Goal: Information Seeking & Learning: Learn about a topic

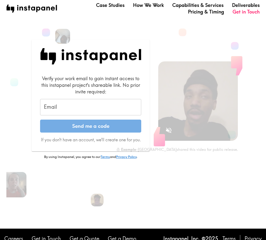
click at [76, 106] on input "Email" at bounding box center [90, 107] width 101 height 16
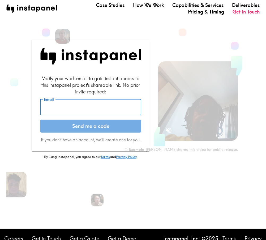
type input "[PERSON_NAME][EMAIL_ADDRESS][PERSON_NAME][DOMAIN_NAME]"
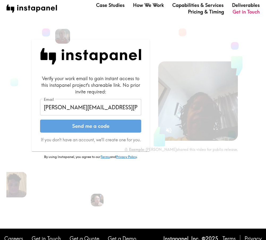
click at [94, 127] on button "Send me a code" at bounding box center [90, 126] width 101 height 13
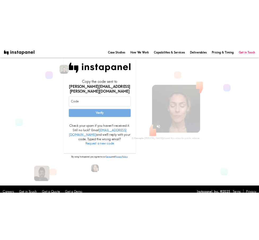
scroll to position [2, 0]
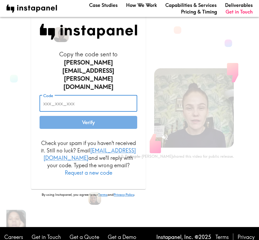
click at [73, 95] on input "Code" at bounding box center [88, 103] width 98 height 16
paste input "GKM_mYF_67t"
type input "GKM_mYF_67t"
click at [96, 116] on button "Verify" at bounding box center [88, 122] width 98 height 13
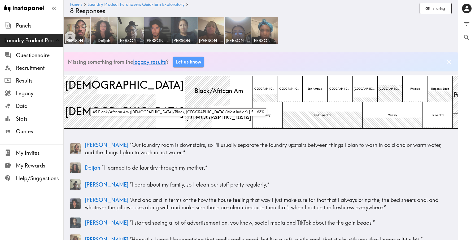
click at [185, 96] on div at bounding box center [207, 91] width 45 height 30
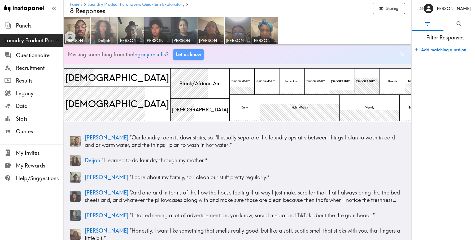
click at [106, 36] on img at bounding box center [104, 31] width 28 height 28
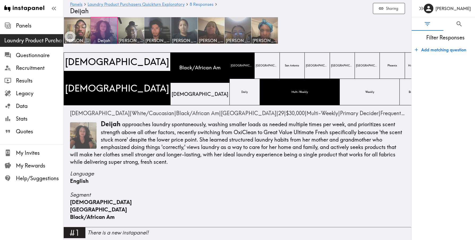
click at [269, 152] on p "[PERSON_NAME] approaches laundry spontaneously, washing smaller loads as needed…" at bounding box center [237, 143] width 335 height 46
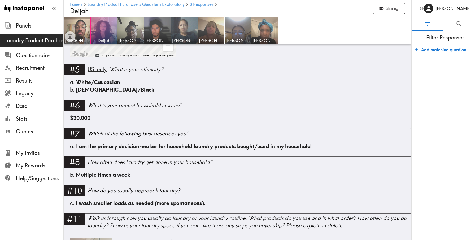
scroll to position [362, 0]
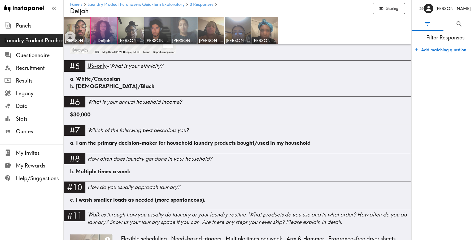
click at [184, 29] on img at bounding box center [184, 31] width 28 height 28
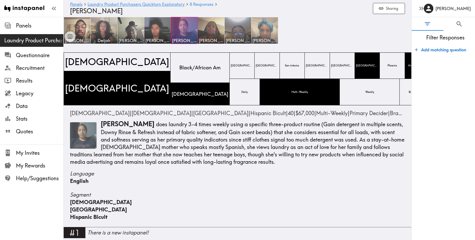
click at [264, 33] on img at bounding box center [265, 31] width 28 height 28
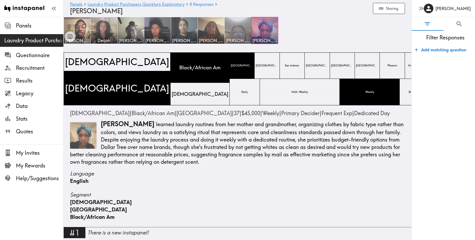
click at [238, 38] on span "[PERSON_NAME]" at bounding box center [237, 41] width 24 height 6
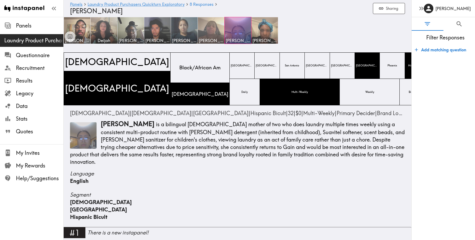
click at [211, 34] on img at bounding box center [211, 31] width 28 height 28
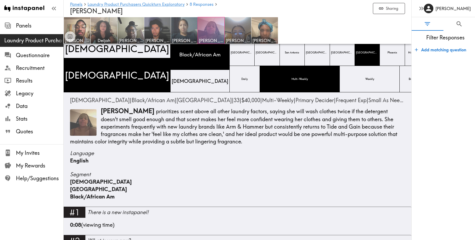
scroll to position [14, 0]
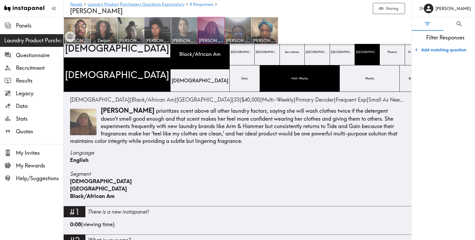
click at [181, 31] on img at bounding box center [184, 31] width 28 height 28
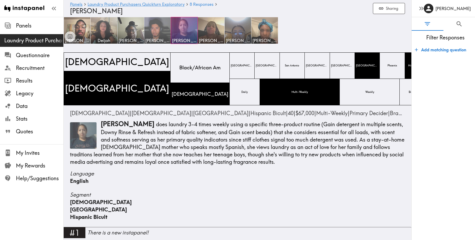
click at [161, 29] on img at bounding box center [158, 31] width 28 height 28
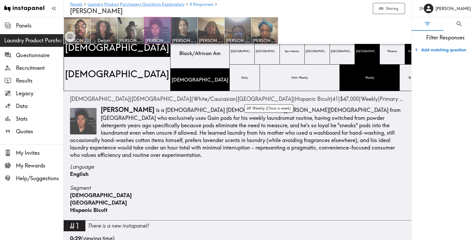
scroll to position [13, 0]
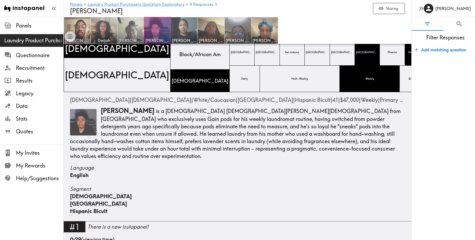
click at [128, 32] on img at bounding box center [131, 31] width 28 height 28
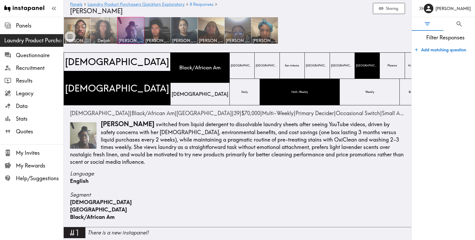
click at [101, 33] on img at bounding box center [104, 31] width 28 height 28
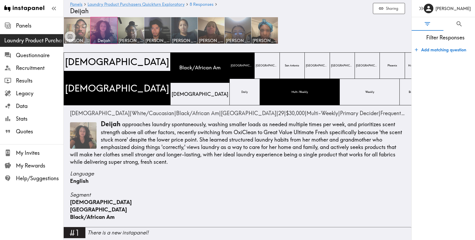
click at [80, 34] on img at bounding box center [77, 31] width 28 height 28
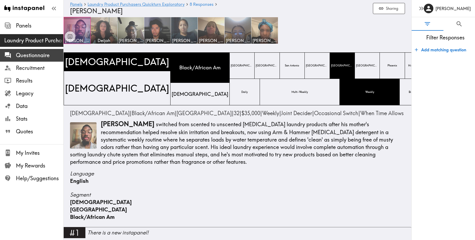
click at [36, 55] on span "Questionnaire" at bounding box center [39, 55] width 47 height 7
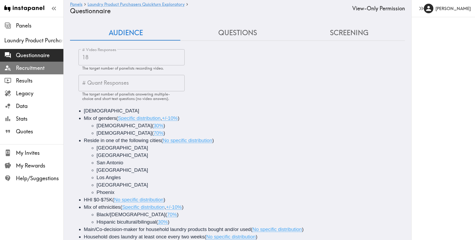
click at [29, 69] on span "Recruitment" at bounding box center [39, 67] width 47 height 7
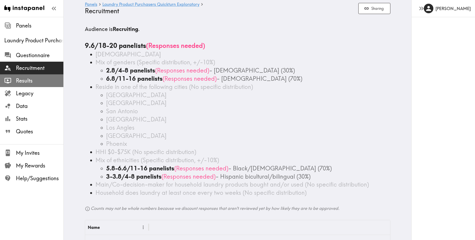
click at [28, 81] on span "Results" at bounding box center [39, 80] width 47 height 7
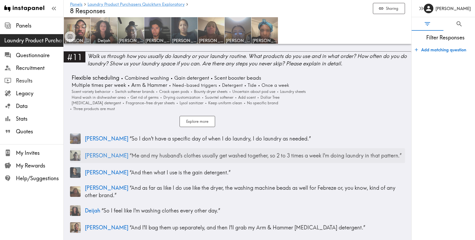
scroll to position [939, 0]
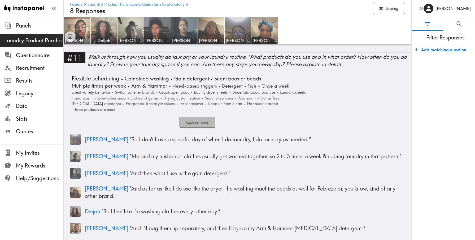
click at [202, 118] on button "Explore more" at bounding box center [197, 122] width 36 height 11
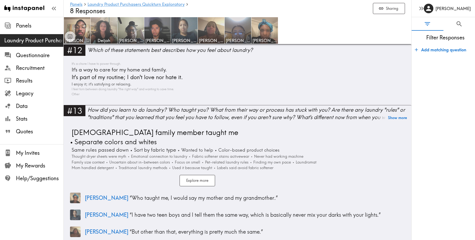
scroll to position [1150, 0]
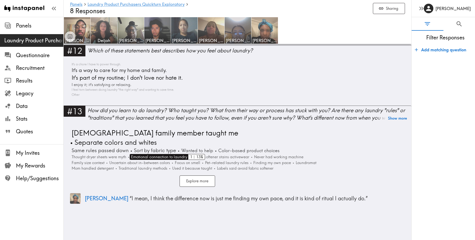
click at [170, 154] on span "Emotional connection to laundry" at bounding box center [159, 157] width 58 height 6
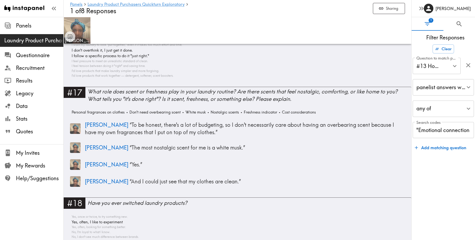
scroll to position [1328, 0]
click at [77, 86] on div "#17" at bounding box center [75, 91] width 22 height 11
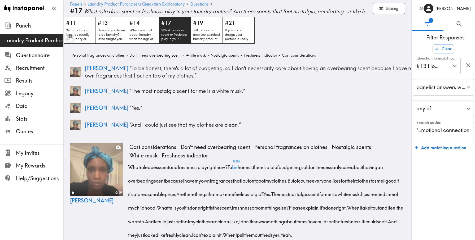
scroll to position [33, 0]
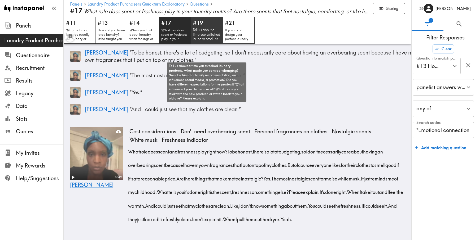
click at [201, 37] on p "Tell us about a time you switched laundry products. What made you consider chan…" at bounding box center [207, 35] width 28 height 14
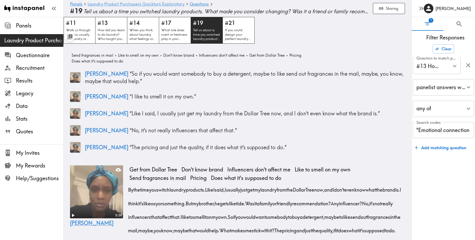
click at [140, 3] on link "Laundry Product Purchasers Quickturn Exploratory" at bounding box center [135, 4] width 97 height 5
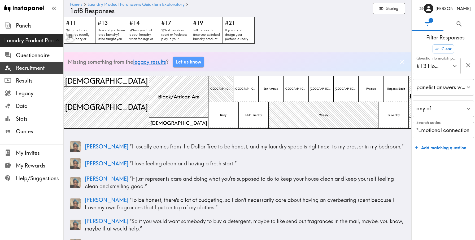
click at [28, 67] on span "Recruitment" at bounding box center [39, 67] width 47 height 7
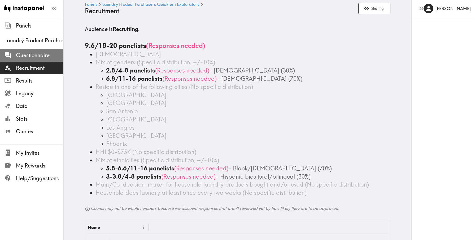
click at [30, 56] on span "Questionnaire" at bounding box center [39, 55] width 47 height 7
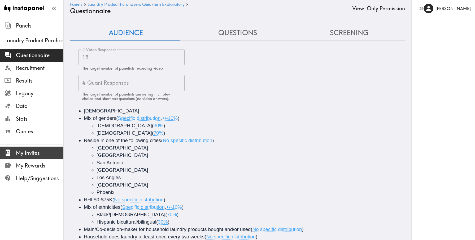
click at [37, 153] on span "My Invites" at bounding box center [39, 152] width 47 height 7
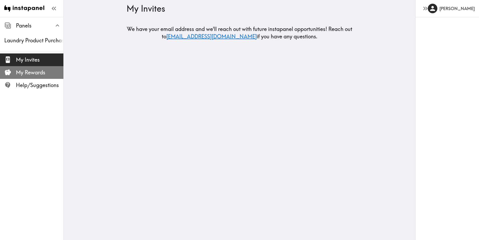
click at [28, 75] on span "My Rewards" at bounding box center [39, 72] width 47 height 7
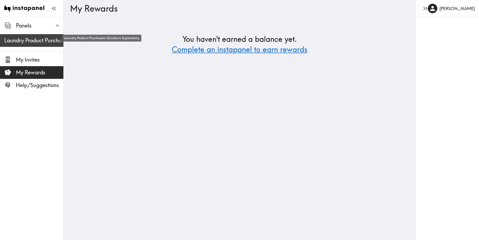
click at [32, 38] on span "Laundry Product Purchasers Quickturn Exploratory" at bounding box center [33, 40] width 59 height 7
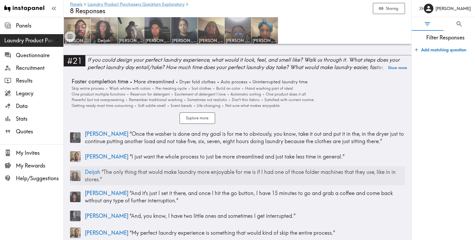
scroll to position [2262, 0]
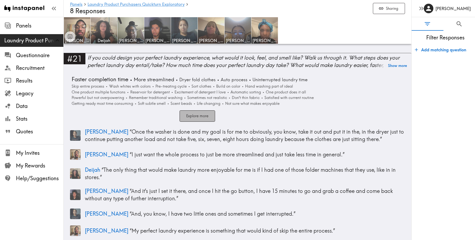
click at [191, 110] on button "Explore more" at bounding box center [197, 115] width 36 height 11
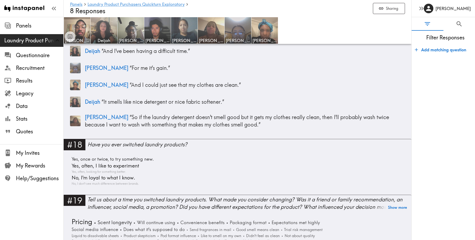
scroll to position [1846, 0]
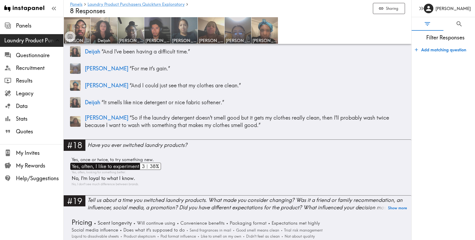
click at [131, 163] on span "Yes, often, I like to experiment" at bounding box center [104, 166] width 69 height 7
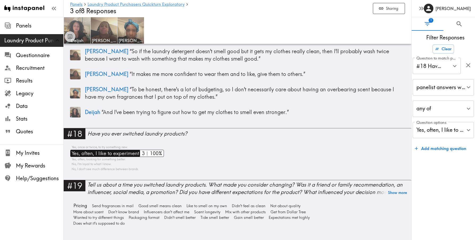
scroll to position [1664, 0]
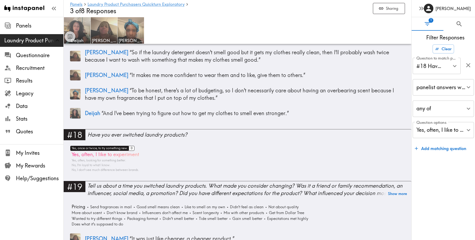
click at [114, 146] on span "Yes, once or twice, to try something new." at bounding box center [99, 148] width 58 height 5
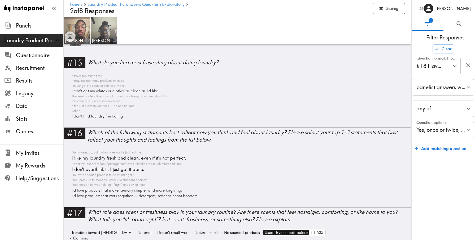
scroll to position [1381, 0]
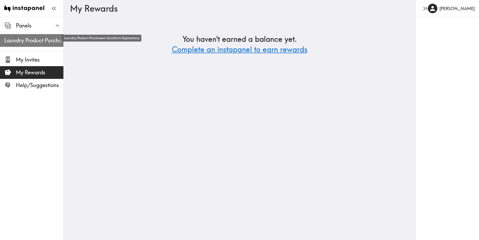
click at [36, 41] on span "Laundry Product Purchasers Quickturn Exploratory" at bounding box center [33, 40] width 59 height 7
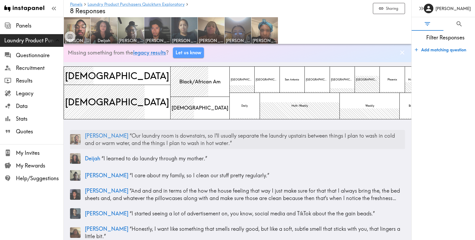
scroll to position [11, 0]
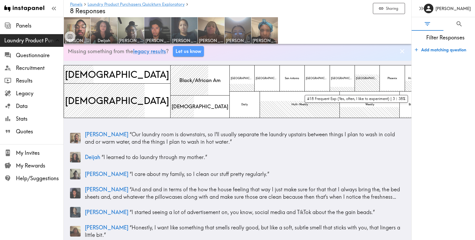
click at [269, 83] on div at bounding box center [479, 85] width 18 height 14
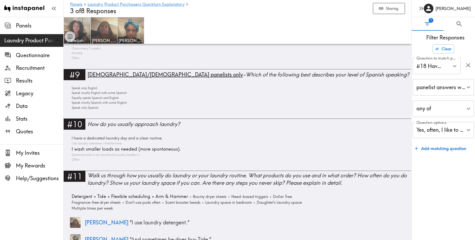
scroll to position [764, 0]
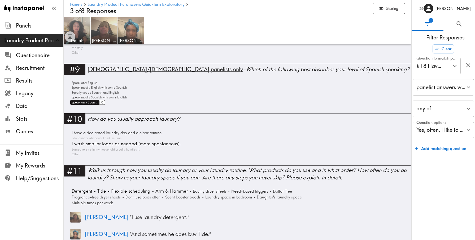
click at [94, 103] on span "Speak only Spanish" at bounding box center [84, 102] width 28 height 5
